Goal: Task Accomplishment & Management: Complete application form

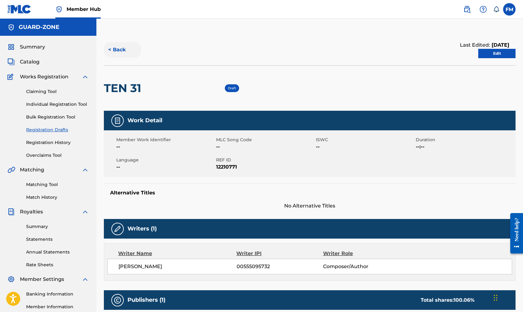
click at [125, 50] on button "< Back" at bounding box center [122, 50] width 37 height 16
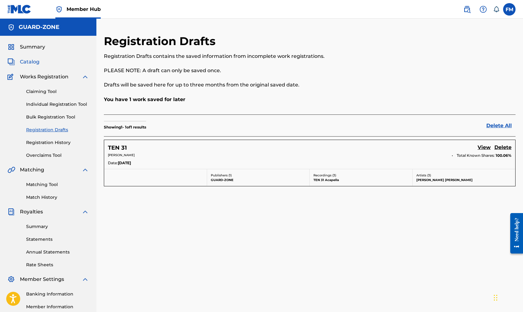
click at [34, 61] on span "Catalog" at bounding box center [30, 61] width 20 height 7
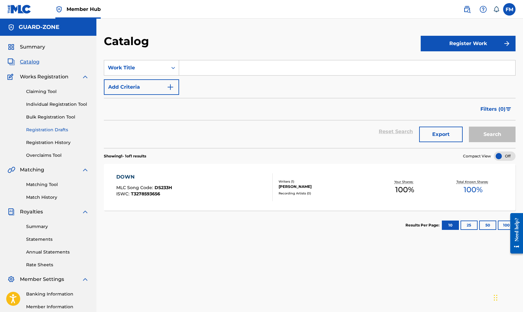
click at [52, 129] on link "Registration Drafts" at bounding box center [57, 129] width 63 height 7
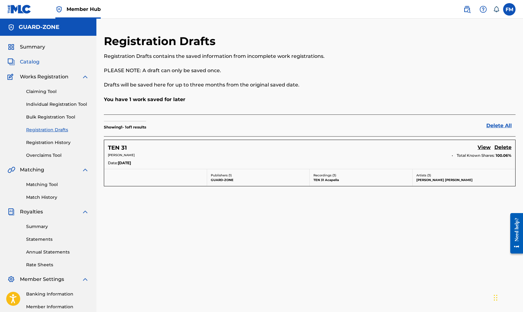
click at [37, 63] on span "Catalog" at bounding box center [30, 61] width 20 height 7
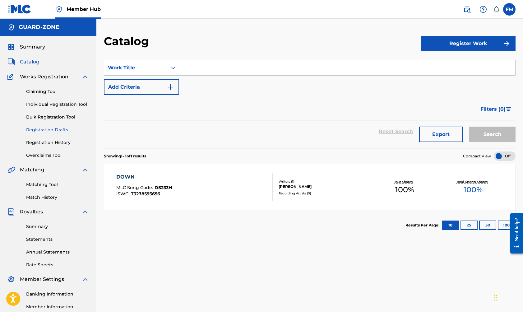
click at [47, 131] on link "Registration Drafts" at bounding box center [57, 129] width 63 height 7
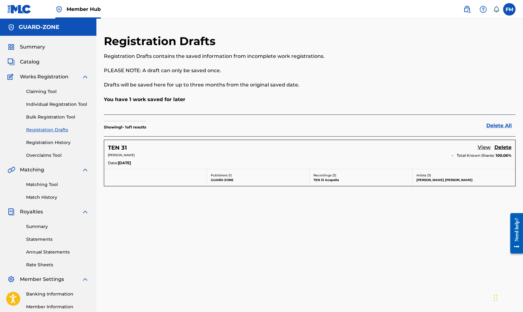
click at [481, 148] on link "View" at bounding box center [483, 148] width 13 height 8
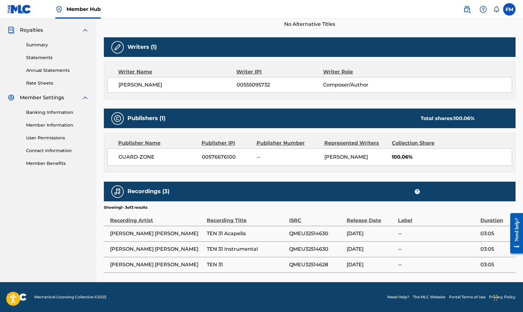
scroll to position [181, 0]
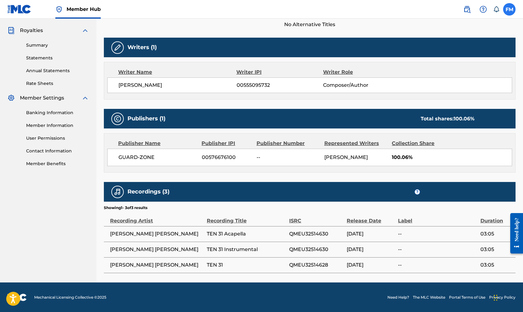
click at [507, 11] on label at bounding box center [509, 9] width 12 height 12
click at [509, 9] on input "FM [PERSON_NAME] [EMAIL_ADDRESS][DOMAIN_NAME] Notification Preferences Profile …" at bounding box center [509, 9] width 0 height 0
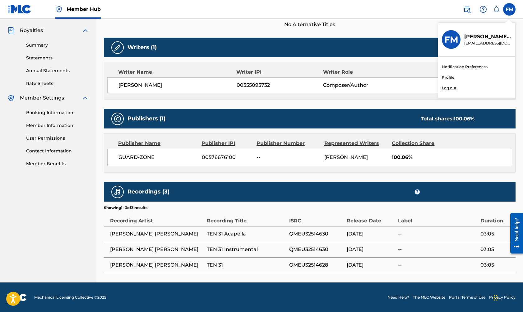
click at [449, 77] on link "Profile" at bounding box center [448, 78] width 12 height 6
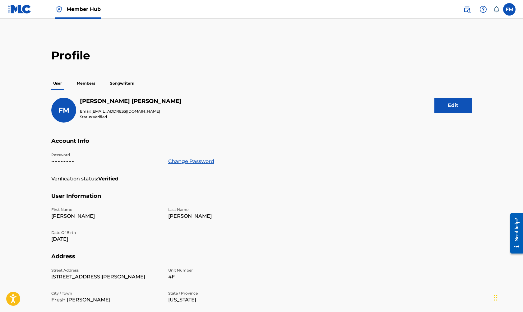
click at [96, 9] on span "Member Hub" at bounding box center [84, 9] width 34 height 7
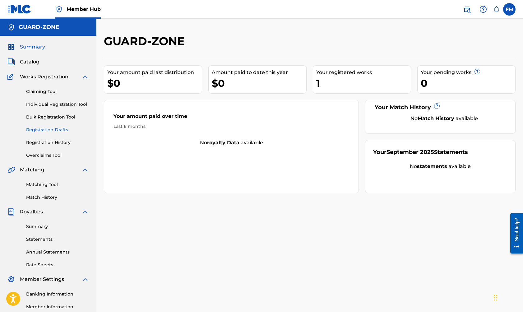
click at [49, 131] on link "Registration Drafts" at bounding box center [57, 129] width 63 height 7
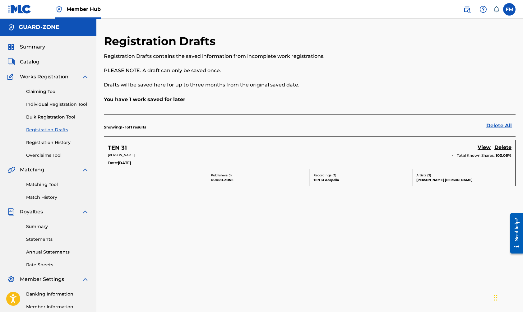
click at [428, 178] on p "[PERSON_NAME] [PERSON_NAME]" at bounding box center [463, 179] width 95 height 5
click at [38, 60] on span "Catalog" at bounding box center [30, 61] width 20 height 7
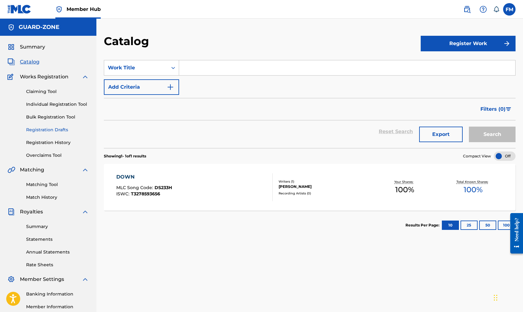
click at [57, 130] on link "Registration Drafts" at bounding box center [57, 129] width 63 height 7
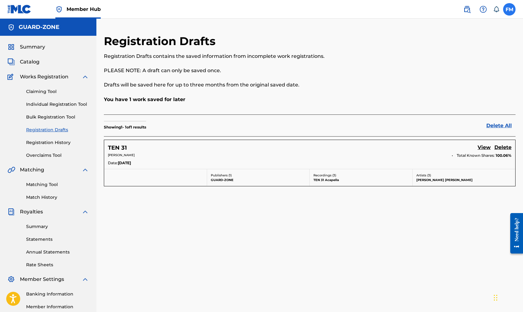
click at [510, 14] on label at bounding box center [509, 9] width 12 height 12
click at [509, 9] on input "FM [PERSON_NAME] [EMAIL_ADDRESS][DOMAIN_NAME] Notification Preferences Profile …" at bounding box center [509, 9] width 0 height 0
click at [445, 76] on link "Profile" at bounding box center [448, 78] width 12 height 6
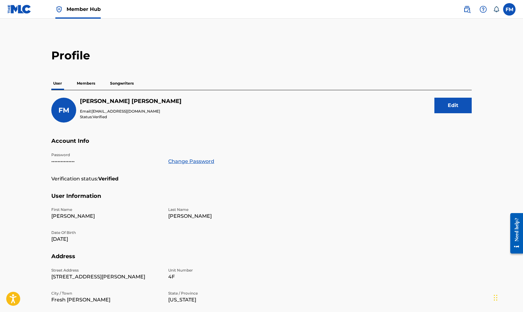
click at [89, 83] on p "Members" at bounding box center [86, 83] width 22 height 13
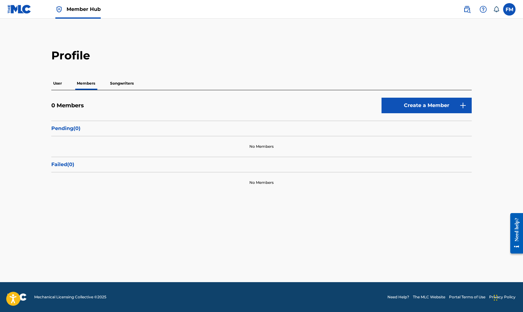
click at [122, 81] on p "Songwriters" at bounding box center [121, 83] width 27 height 13
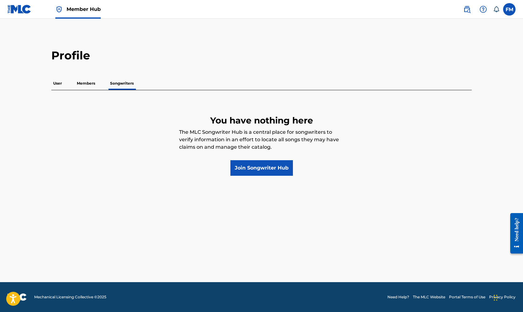
click at [59, 80] on p "User" at bounding box center [57, 83] width 12 height 13
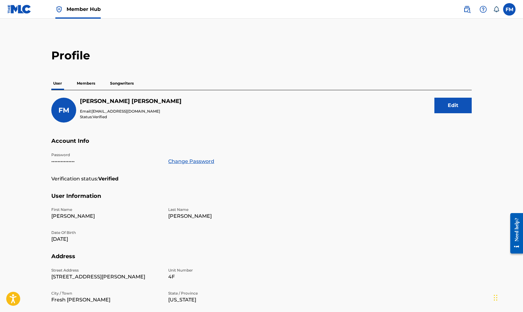
click at [82, 9] on span "Member Hub" at bounding box center [84, 9] width 34 height 7
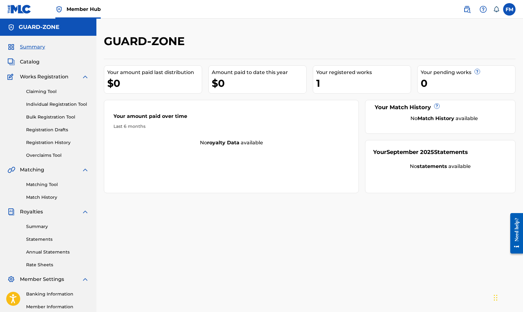
click at [59, 8] on img at bounding box center [58, 9] width 7 height 7
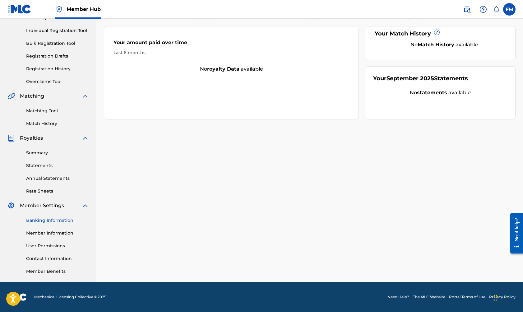
scroll to position [74, 0]
click at [57, 218] on link "Banking Information" at bounding box center [57, 220] width 63 height 7
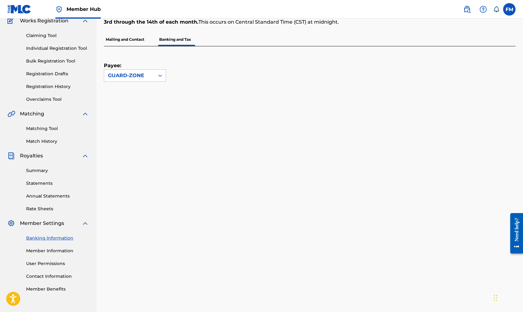
scroll to position [55, 0]
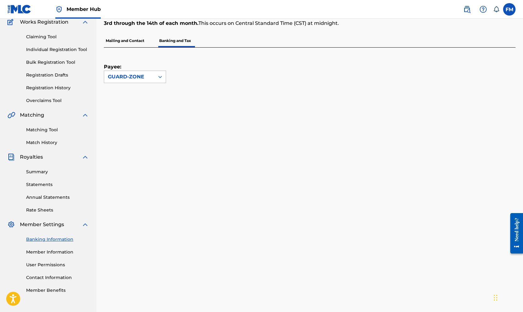
click at [159, 77] on icon at bounding box center [160, 77] width 4 height 2
click at [195, 89] on div "Payee: GUARD-ZONE" at bounding box center [309, 255] width 411 height 414
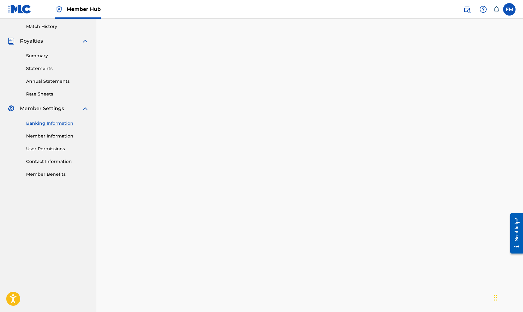
scroll to position [171, 0]
click at [53, 121] on link "Banking Information" at bounding box center [57, 122] width 63 height 7
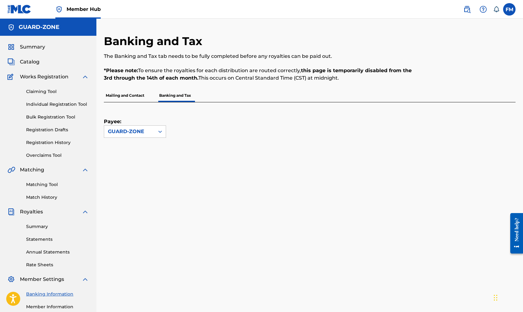
click at [128, 95] on p "Mailing and Contact" at bounding box center [125, 95] width 42 height 13
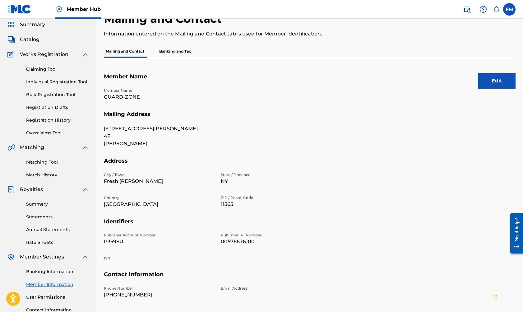
scroll to position [15, 0]
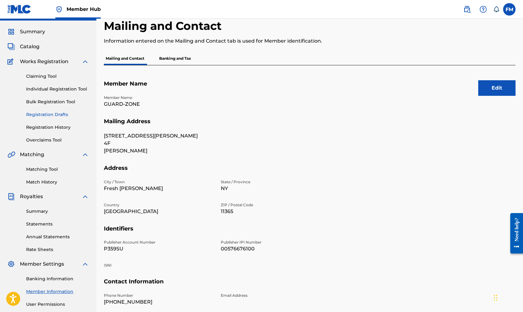
click at [57, 116] on link "Registration Drafts" at bounding box center [57, 114] width 63 height 7
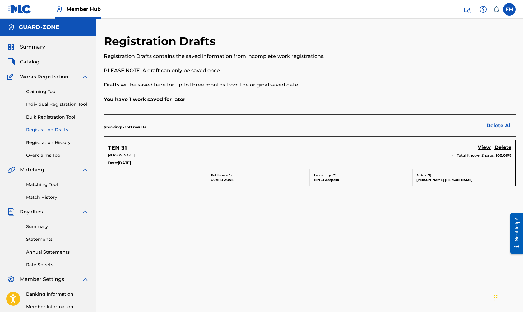
click at [498, 11] on icon at bounding box center [496, 9] width 6 height 6
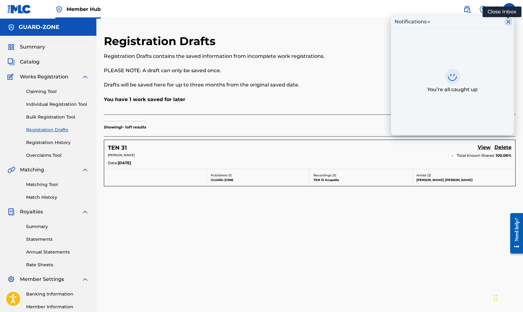
click at [508, 22] on icon "Close Inbox" at bounding box center [508, 22] width 4 height 4
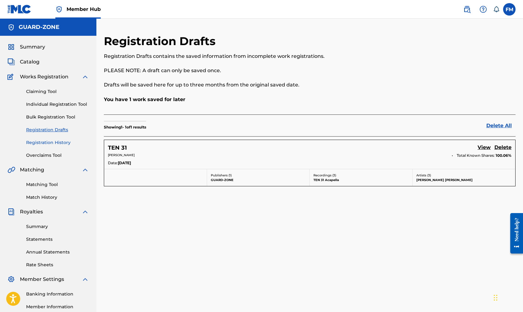
click at [53, 141] on link "Registration History" at bounding box center [57, 142] width 63 height 7
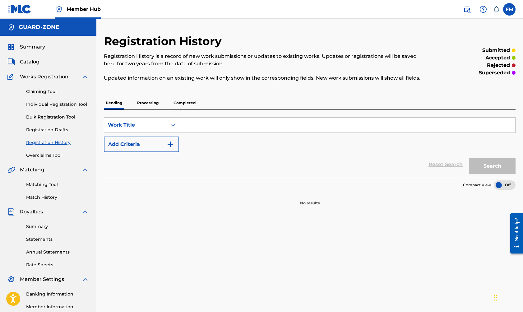
click at [147, 109] on p "Processing" at bounding box center [147, 102] width 25 height 13
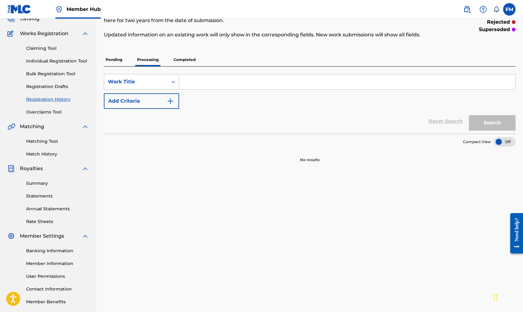
scroll to position [42, 0]
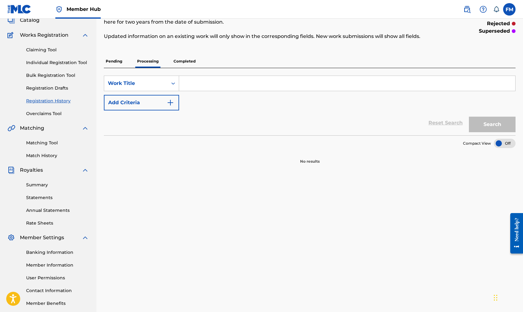
click at [191, 68] on p "Completed" at bounding box center [185, 61] width 26 height 13
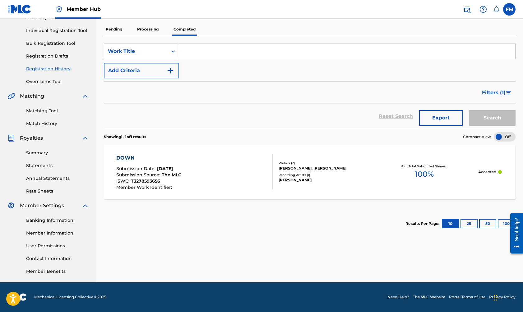
scroll to position [74, 0]
click at [59, 58] on link "Registration Drafts" at bounding box center [57, 56] width 63 height 7
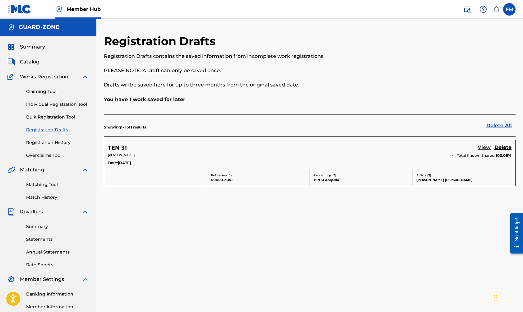
click at [479, 145] on link "View" at bounding box center [483, 148] width 13 height 8
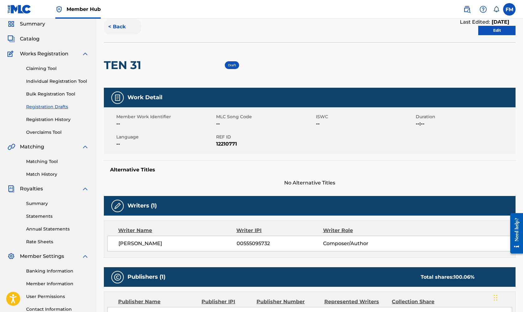
scroll to position [26, 0]
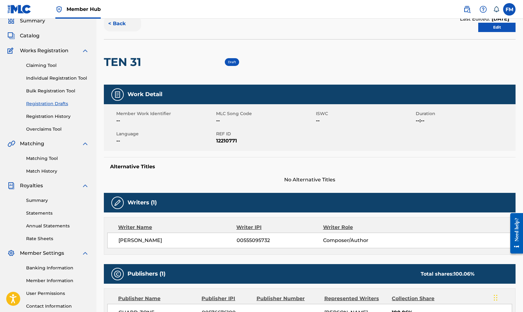
click at [123, 24] on button "< Back" at bounding box center [122, 24] width 37 height 16
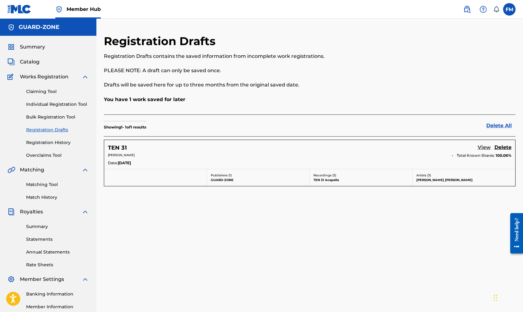
click at [486, 148] on link "View" at bounding box center [483, 148] width 13 height 8
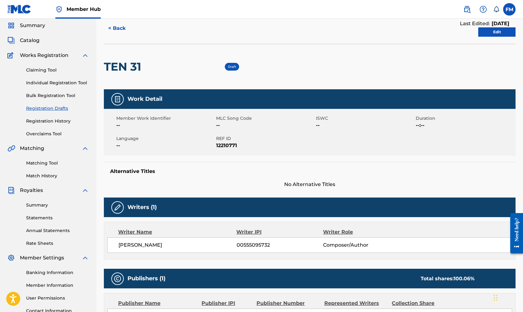
scroll to position [22, 0]
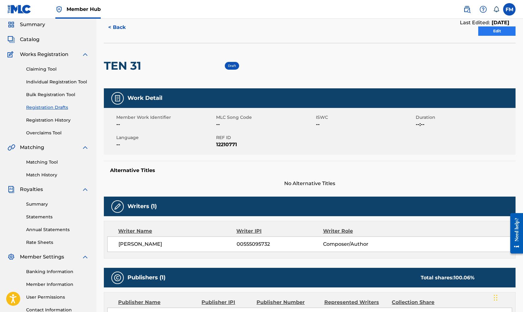
click at [501, 30] on link "Edit" at bounding box center [496, 30] width 37 height 9
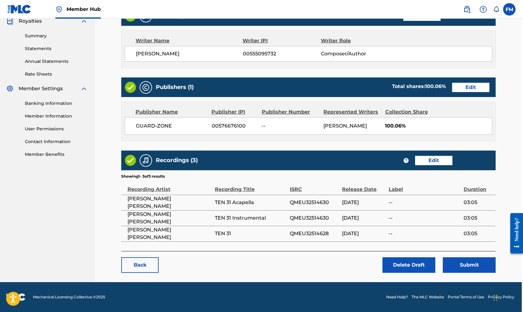
scroll to position [190, 1]
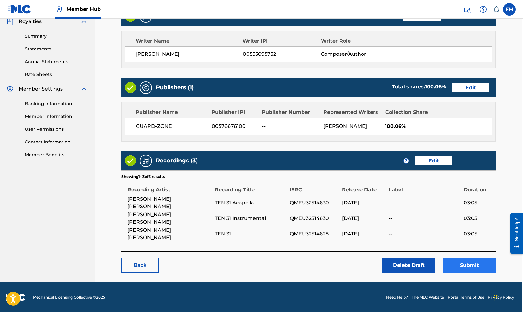
click at [472, 267] on button "Submit" at bounding box center [469, 265] width 53 height 16
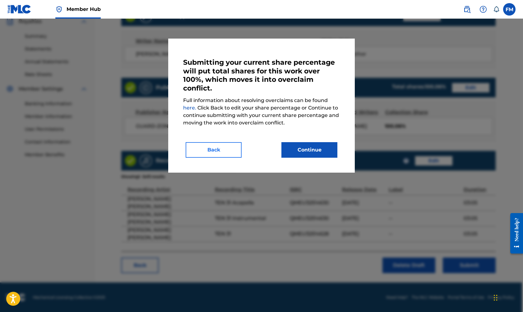
click at [232, 150] on button "Back" at bounding box center [214, 150] width 56 height 16
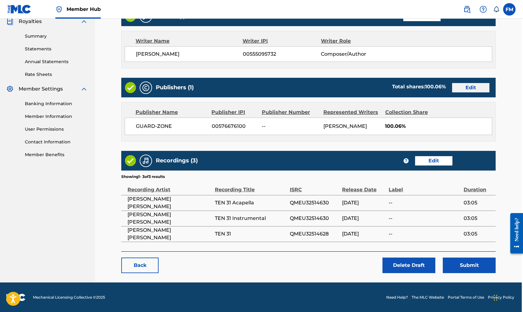
click at [479, 87] on link "Edit" at bounding box center [470, 87] width 37 height 9
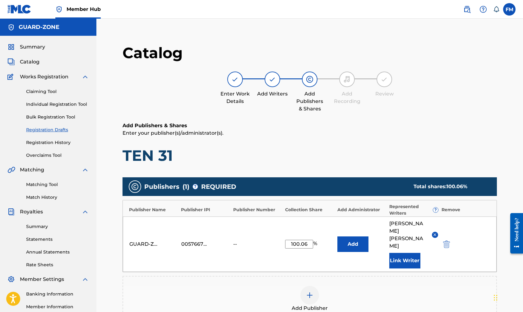
click at [308, 240] on input "100.06" at bounding box center [299, 244] width 28 height 9
type input "100"
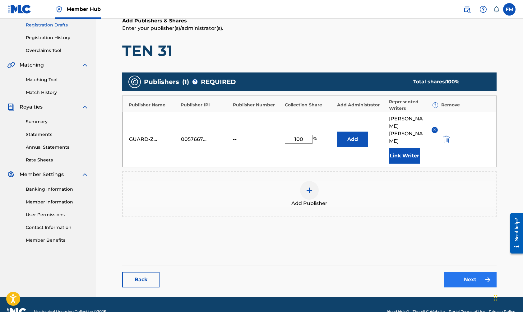
scroll to position [104, 0]
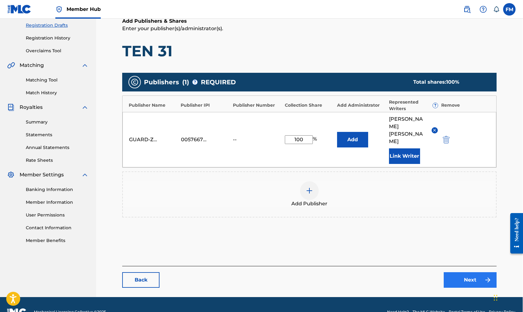
click at [461, 272] on link "Next" at bounding box center [469, 280] width 53 height 16
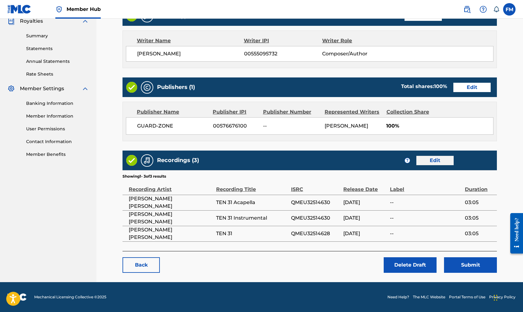
scroll to position [190, 0]
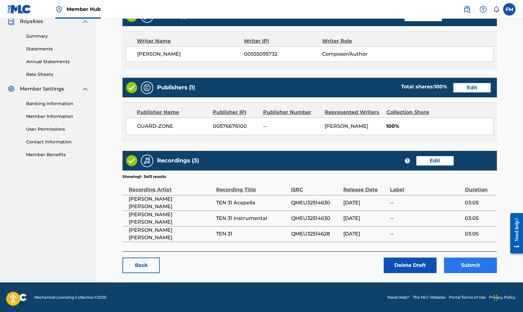
click at [462, 262] on button "Submit" at bounding box center [470, 265] width 53 height 16
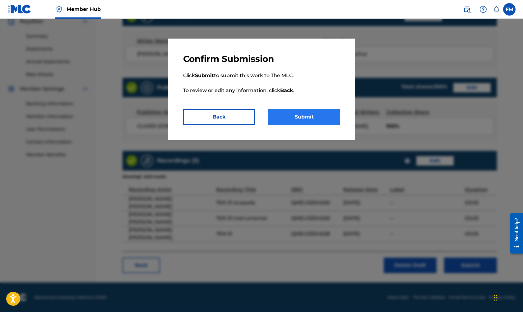
click at [321, 120] on button "Submit" at bounding box center [303, 117] width 71 height 16
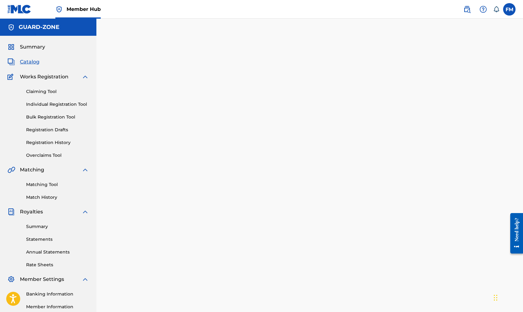
click at [29, 62] on span "Catalog" at bounding box center [30, 61] width 20 height 7
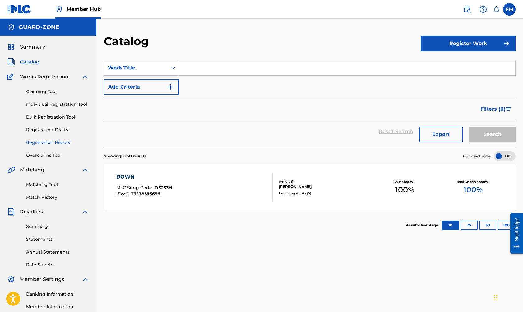
click at [48, 141] on link "Registration History" at bounding box center [57, 142] width 63 height 7
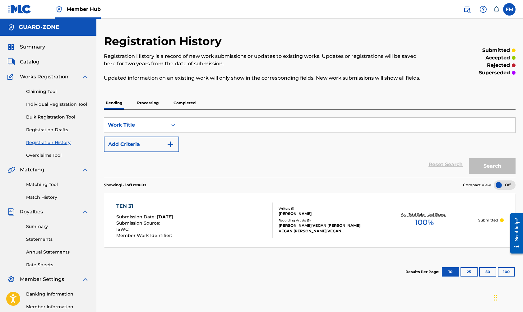
click at [144, 108] on p "Processing" at bounding box center [147, 102] width 25 height 13
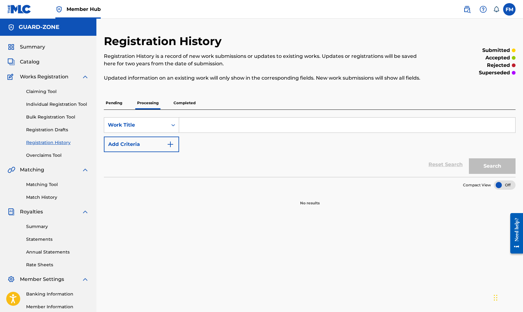
click at [189, 109] on p "Completed" at bounding box center [185, 102] width 26 height 13
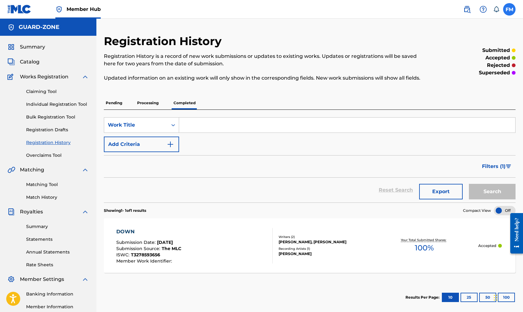
click at [510, 12] on label at bounding box center [509, 9] width 12 height 12
click at [509, 9] on input "FM [PERSON_NAME] [EMAIL_ADDRESS][DOMAIN_NAME] Notification Preferences Profile …" at bounding box center [509, 9] width 0 height 0
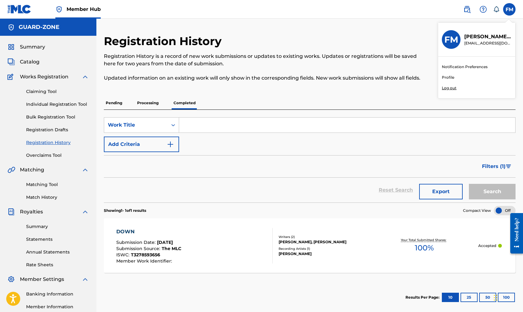
click at [450, 89] on p "Log out" at bounding box center [449, 88] width 15 height 6
click at [509, 9] on input "FM [PERSON_NAME] [EMAIL_ADDRESS][DOMAIN_NAME] Notification Preferences Profile …" at bounding box center [509, 9] width 0 height 0
